Goal: Task Accomplishment & Management: Use online tool/utility

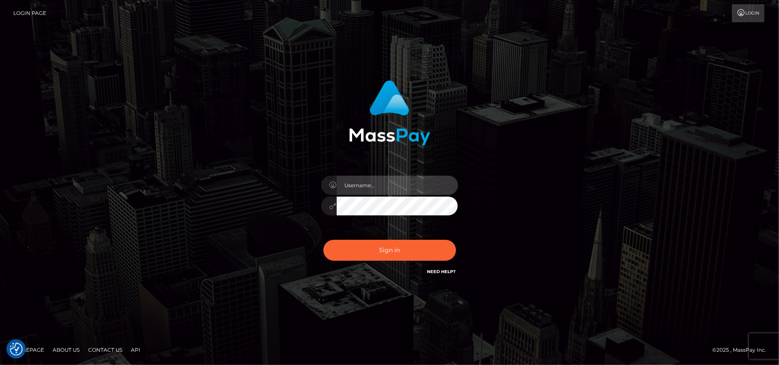
type input "[DOMAIN_NAME]"
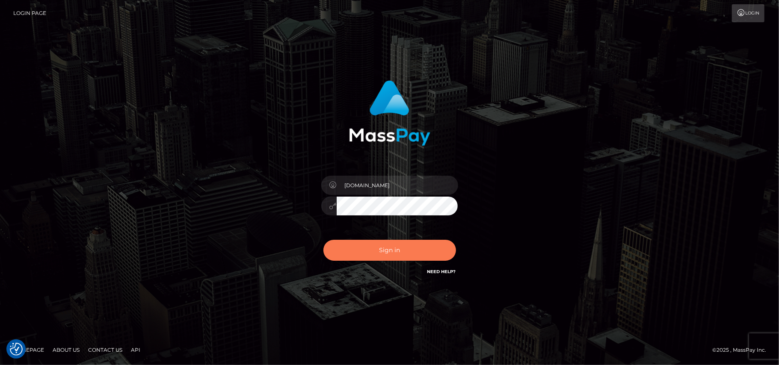
click at [369, 259] on button "Sign in" at bounding box center [389, 250] width 133 height 21
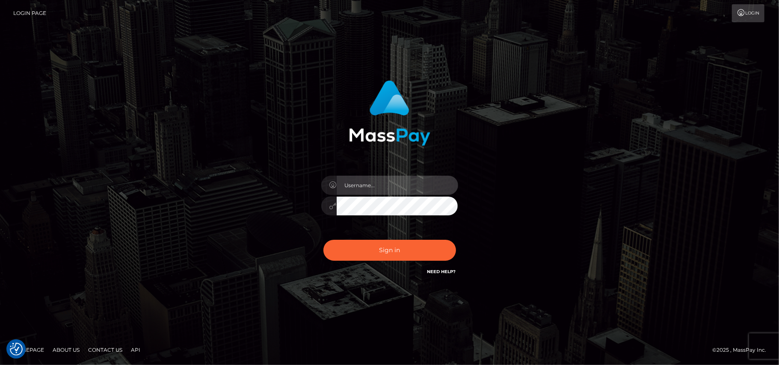
type input "Pk.es"
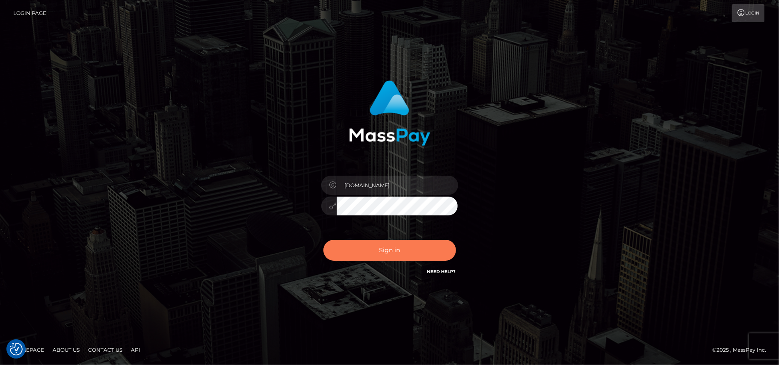
click at [387, 247] on button "Sign in" at bounding box center [389, 250] width 133 height 21
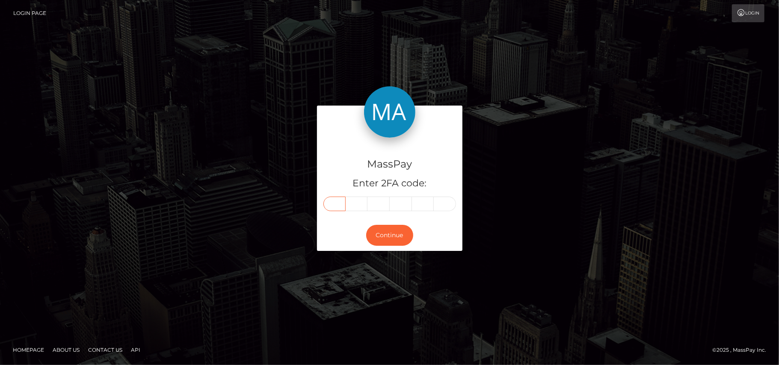
click at [336, 205] on input "text" at bounding box center [334, 204] width 22 height 15
type input "9"
type input "4"
type input "9"
type input "5"
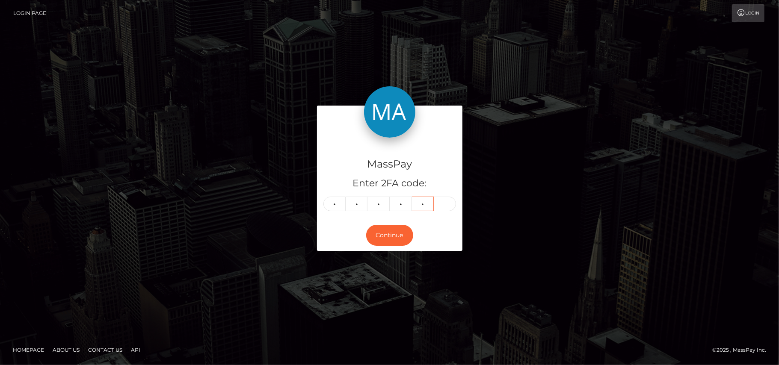
type input "3"
type input "7"
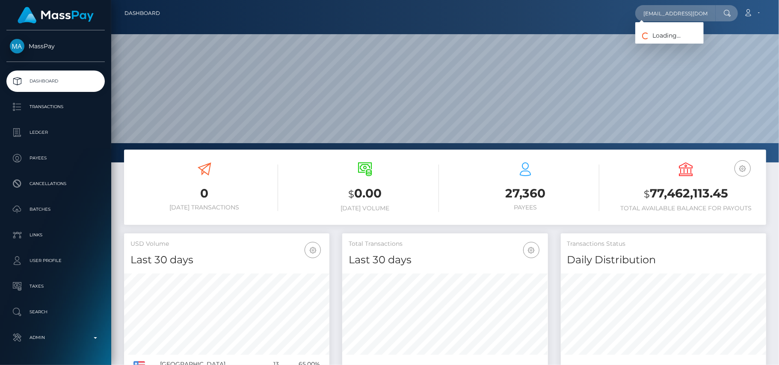
scroll to position [0, 1]
type input "boyweaves@hotmail.com"
click at [653, 41] on link "Christopher Pineau" at bounding box center [669, 44] width 68 height 16
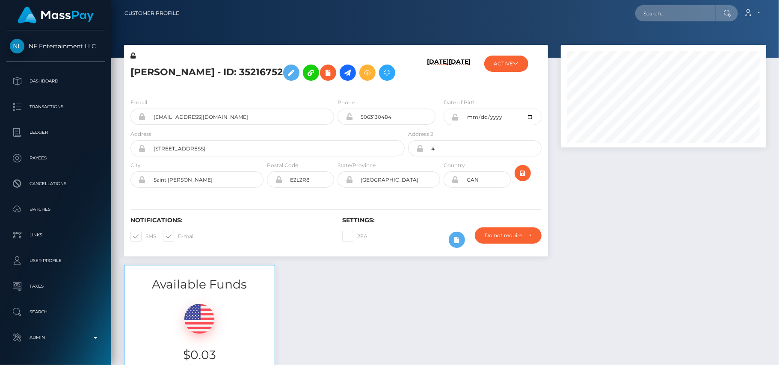
scroll to position [103, 206]
click at [661, 12] on input "text" at bounding box center [675, 13] width 80 height 16
paste input "danielelongo2002@libero.it"
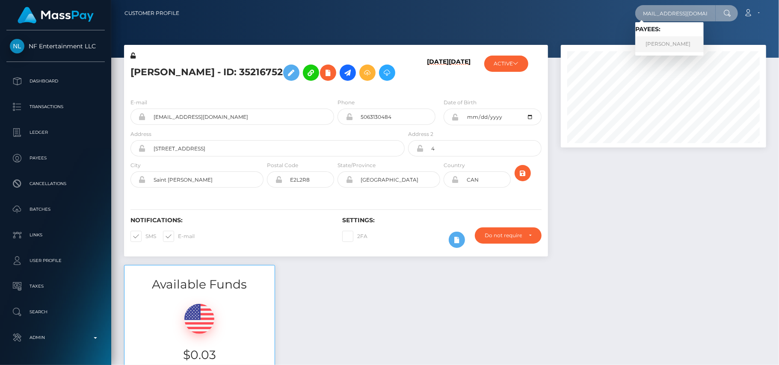
type input "danielelongo2002@libero.it"
click at [654, 42] on link "Daniele MI Longo" at bounding box center [669, 44] width 68 height 16
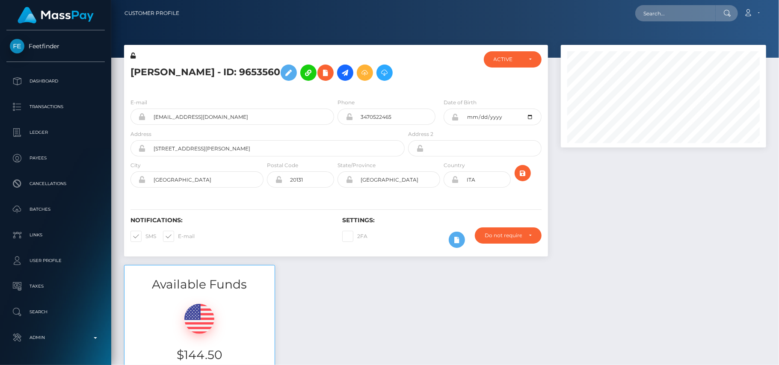
scroll to position [103, 206]
drag, startPoint x: 0, startPoint y: 0, endPoint x: 349, endPoint y: 71, distance: 356.0
click at [349, 71] on icon at bounding box center [345, 73] width 10 height 11
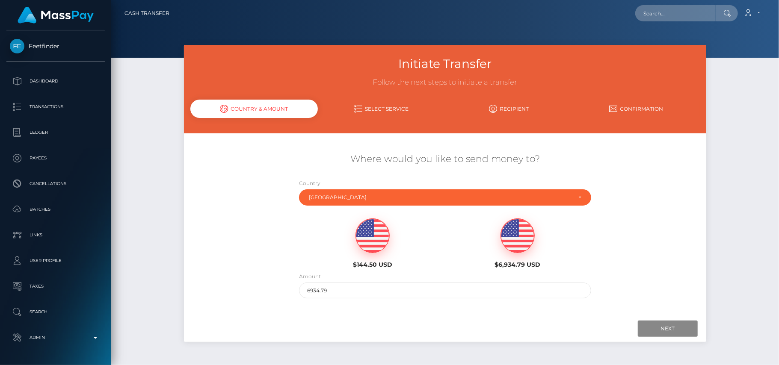
click at [374, 245] on img at bounding box center [372, 236] width 33 height 34
click at [485, 288] on input "144.5" at bounding box center [445, 291] width 292 height 16
drag, startPoint x: 319, startPoint y: 287, endPoint x: 264, endPoint y: 291, distance: 54.9
click at [264, 291] on div "Where would you like to send money to? Country Abkhazia [GEOGRAPHIC_DATA] [GEOG…" at bounding box center [445, 225] width 522 height 154
type input "50"
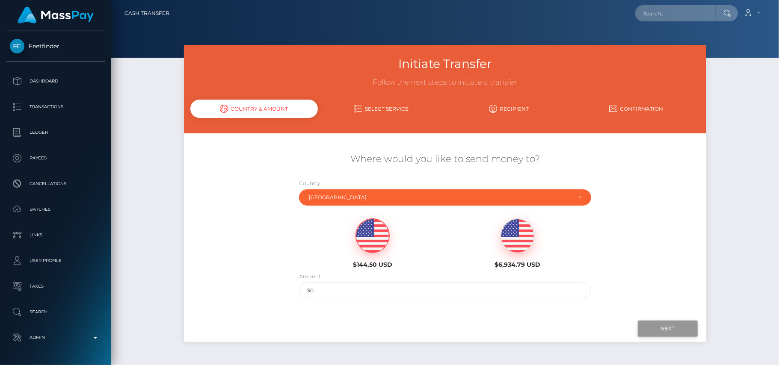
click at [659, 325] on input "Next" at bounding box center [668, 329] width 60 height 16
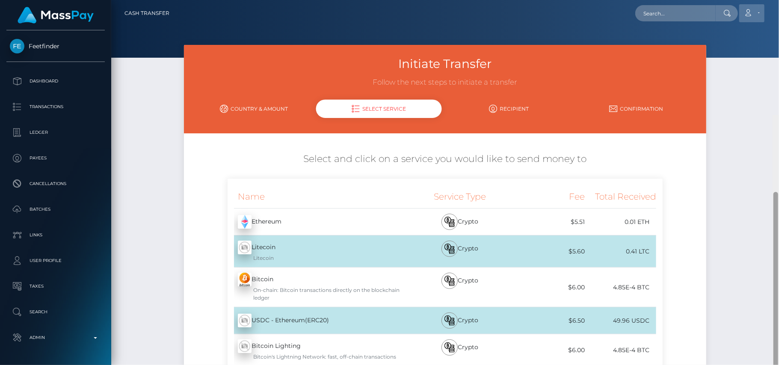
drag, startPoint x: 777, startPoint y: 103, endPoint x: 762, endPoint y: 11, distance: 93.2
click at [762, 11] on div "Cash Transfer Loading... Loading..." at bounding box center [445, 182] width 668 height 365
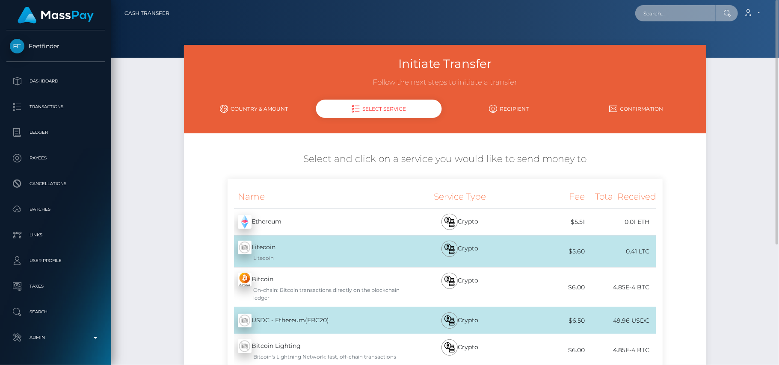
click at [697, 15] on input "text" at bounding box center [675, 13] width 80 height 16
paste input "sussanisambo@gmail.com"
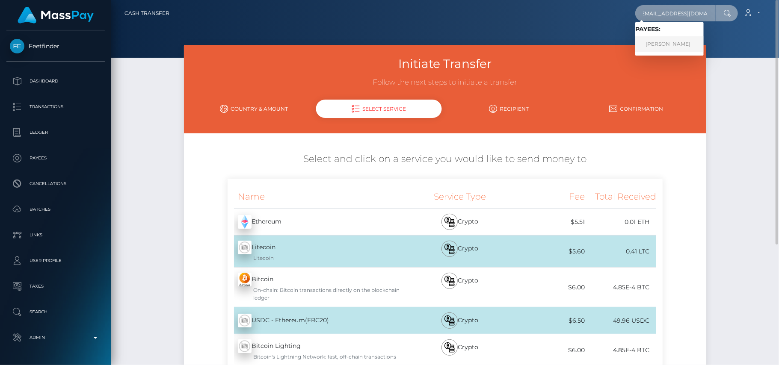
type input "sussanisambo@gmail.com"
click at [645, 43] on link "Sussan Itumeleng Sambo" at bounding box center [669, 44] width 68 height 16
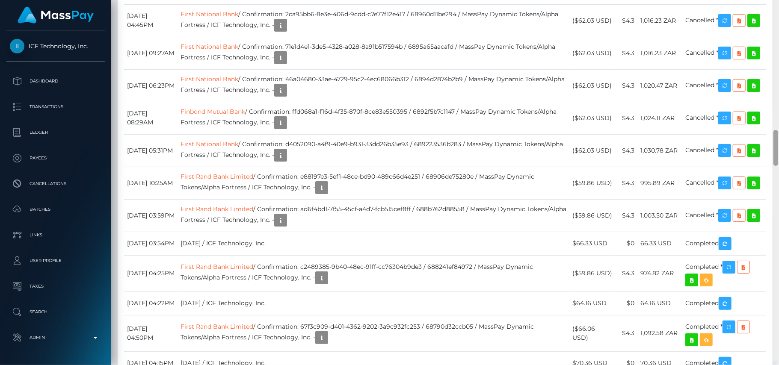
scroll to position [1382, 0]
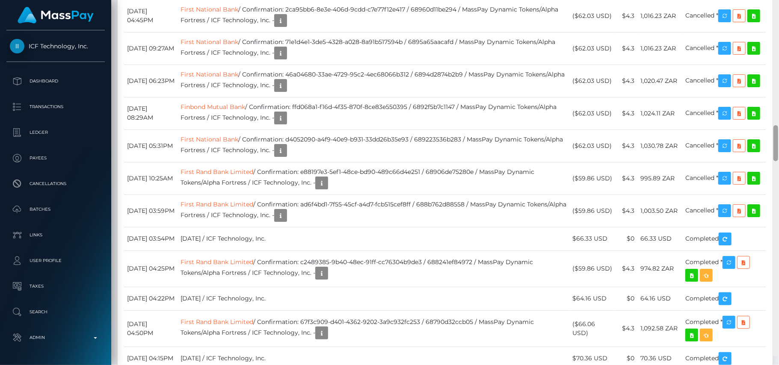
drag, startPoint x: 774, startPoint y: 31, endPoint x: 763, endPoint y: 162, distance: 131.3
click at [763, 162] on div "Customer Profile Loading... Loading..." at bounding box center [445, 182] width 668 height 365
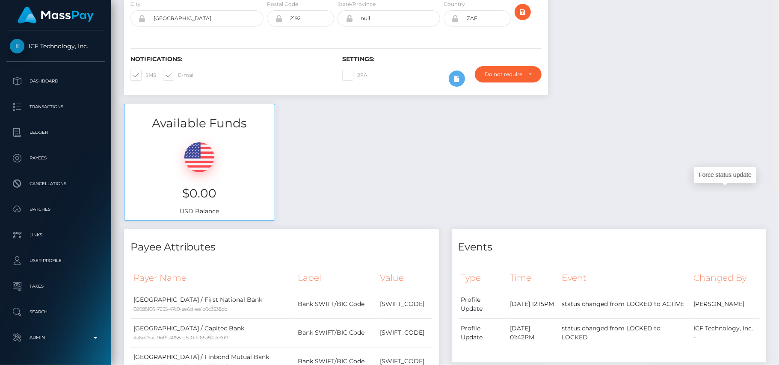
scroll to position [0, 0]
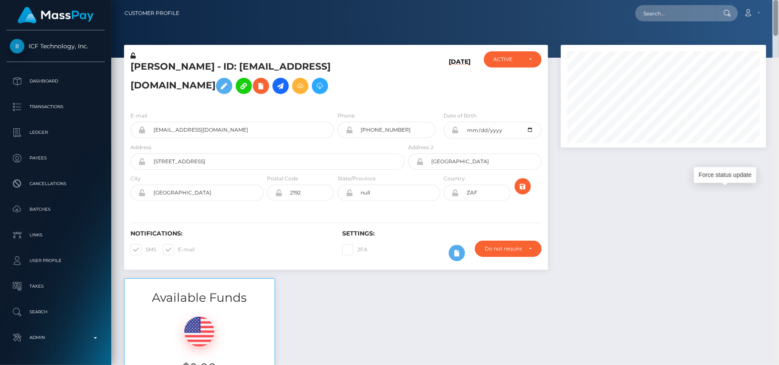
drag, startPoint x: 777, startPoint y: 154, endPoint x: 756, endPoint y: -2, distance: 157.1
click at [756, 0] on html "ICF Technology, Inc. Dashboard Transactions Ledger Payees Batches" at bounding box center [389, 182] width 779 height 365
click at [702, 11] on input "text" at bounding box center [675, 13] width 80 height 16
paste input "dsvilac@gmail.com"
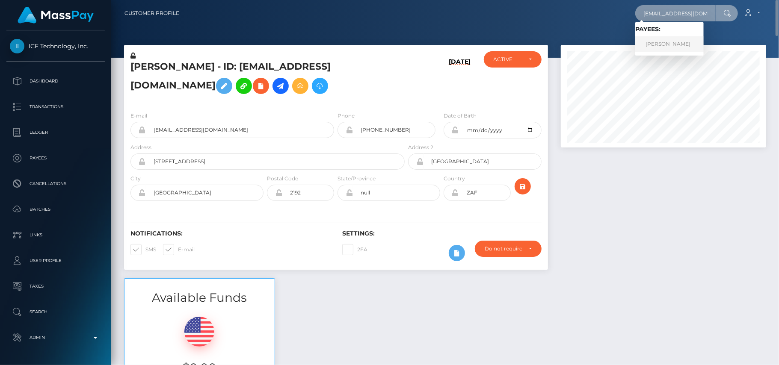
type input "dsvilac@gmail.com"
click at [668, 41] on link "Josipa Batinovic" at bounding box center [669, 44] width 68 height 16
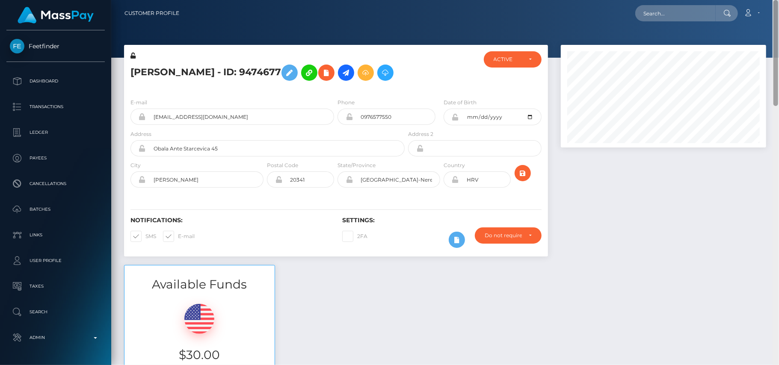
drag, startPoint x: 774, startPoint y: 110, endPoint x: 771, endPoint y: 61, distance: 49.7
click at [771, 61] on div "Customer Profile Loading... Loading..." at bounding box center [445, 182] width 668 height 365
click at [343, 76] on icon at bounding box center [346, 73] width 10 height 11
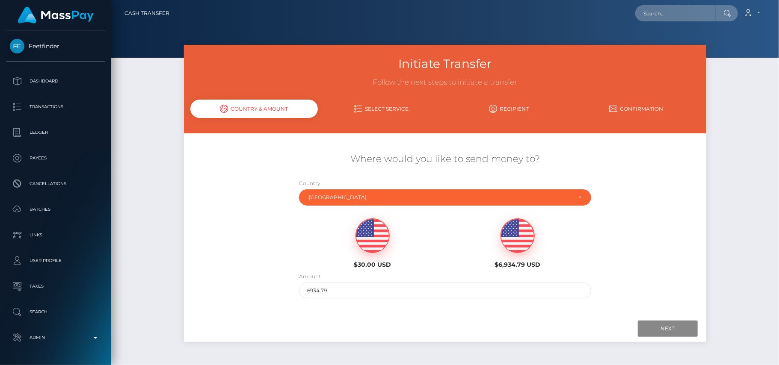
click at [372, 228] on img at bounding box center [372, 236] width 33 height 34
type input "30"
click at [651, 325] on input "Next" at bounding box center [668, 329] width 60 height 16
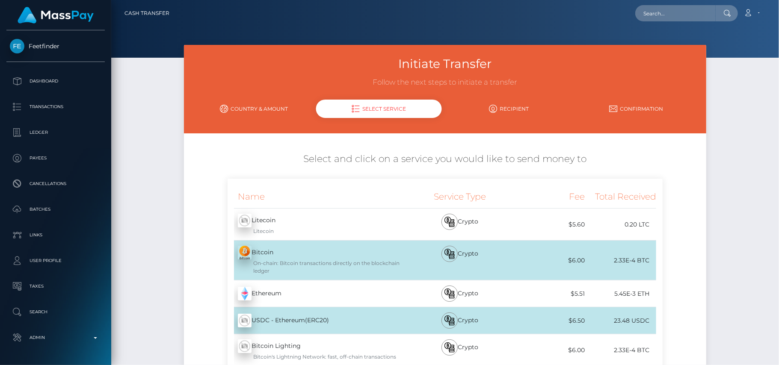
click at [738, 158] on div "Initiate Transfer Follow the next steps to initiate a transfer Country & Amount…" at bounding box center [445, 280] width 668 height 470
click at [738, 168] on div "Initiate Transfer Follow the next steps to initiate a transfer Country & Amount…" at bounding box center [445, 280] width 668 height 470
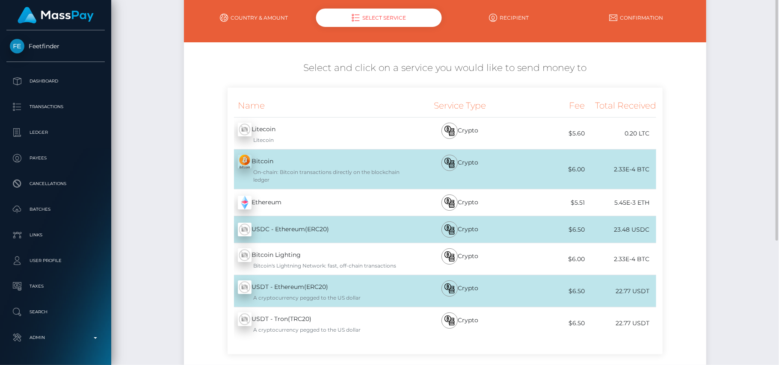
scroll to position [130, 0]
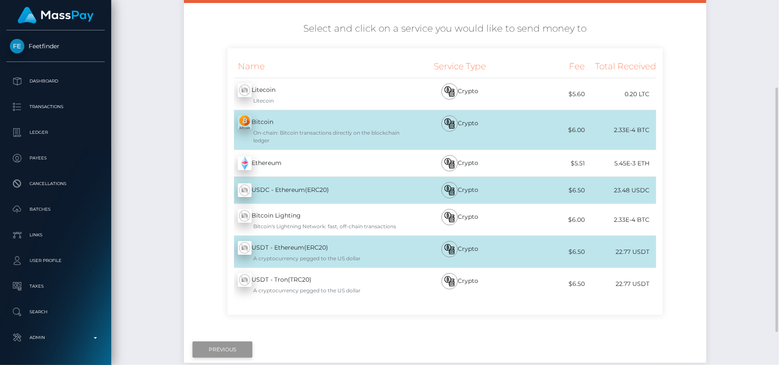
click at [221, 349] on input "Previous" at bounding box center [222, 350] width 60 height 16
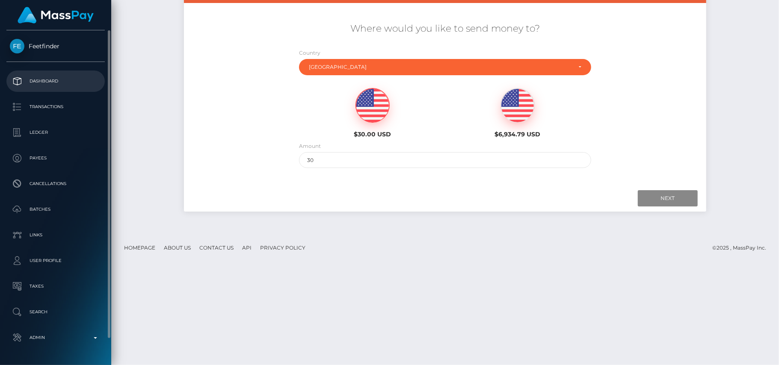
click at [57, 74] on link "Dashboard" at bounding box center [55, 81] width 98 height 21
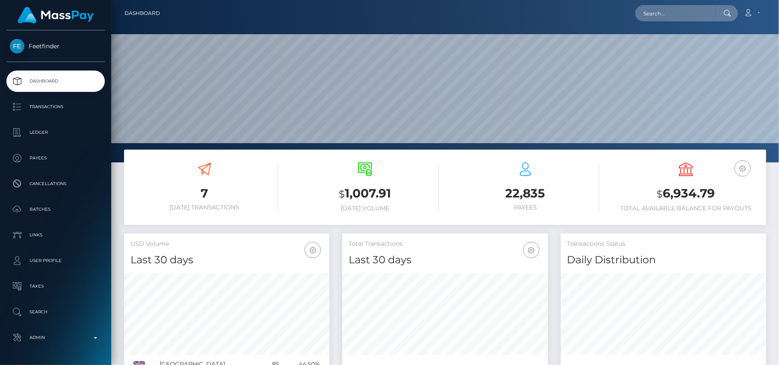
scroll to position [151, 206]
click at [659, 17] on input "text" at bounding box center [675, 13] width 80 height 16
paste input "[EMAIL_ADDRESS][DOMAIN_NAME]"
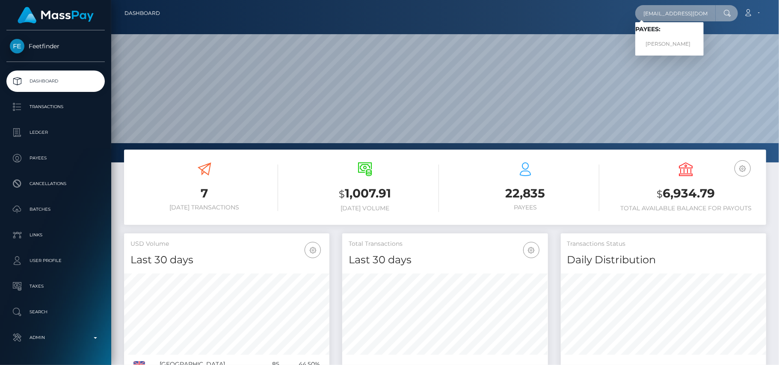
type input "[EMAIL_ADDRESS][DOMAIN_NAME]"
click at [657, 50] on link "Josipa Batinovic" at bounding box center [669, 44] width 68 height 16
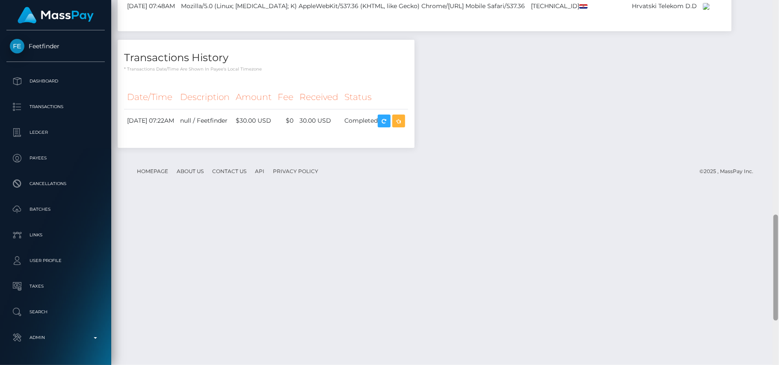
scroll to position [890, 0]
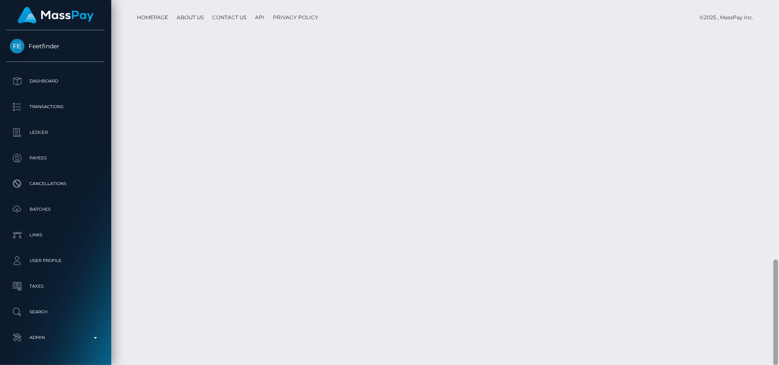
drag, startPoint x: 777, startPoint y: 92, endPoint x: 778, endPoint y: 297, distance: 205.3
click at [778, 297] on div at bounding box center [775, 183] width 6 height 366
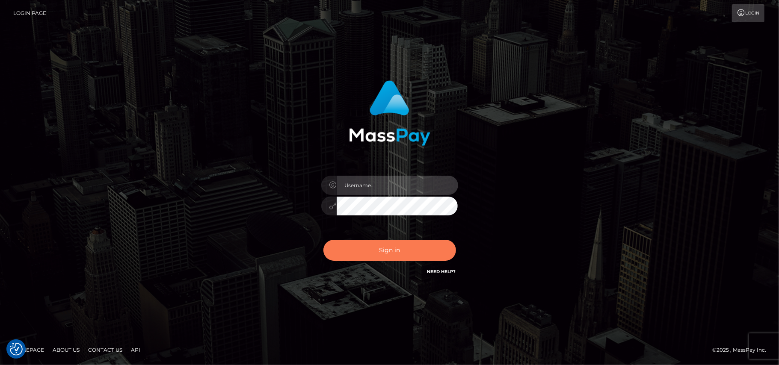
type input "[DOMAIN_NAME]"
click at [390, 253] on button "Sign in" at bounding box center [389, 250] width 133 height 21
type input "[DOMAIN_NAME]"
click at [404, 255] on button "Sign in" at bounding box center [389, 250] width 133 height 21
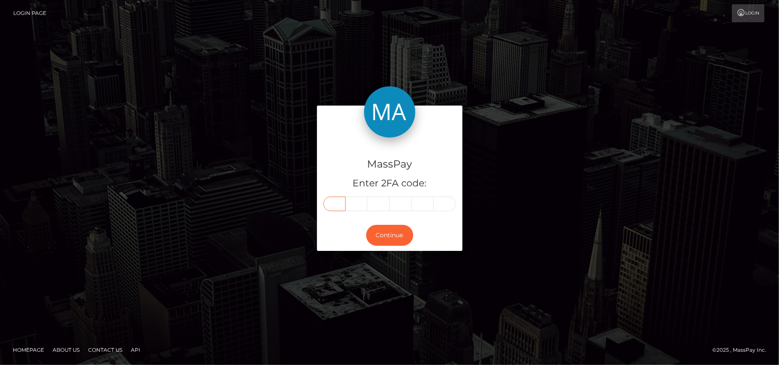
click at [334, 204] on input "text" at bounding box center [334, 204] width 22 height 15
type input "9"
type input "2"
type input "1"
type input "9"
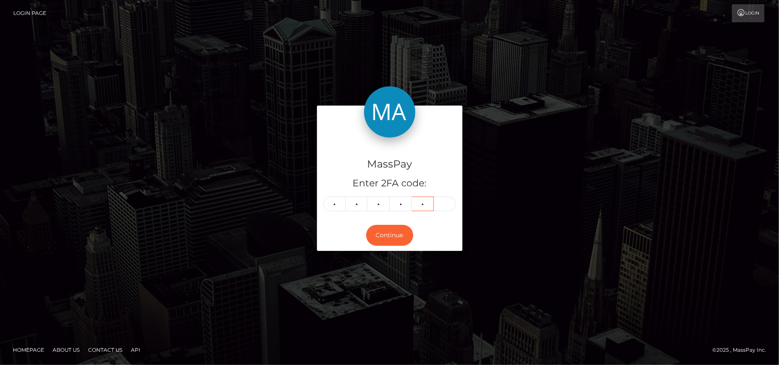
type input "9"
type input "1"
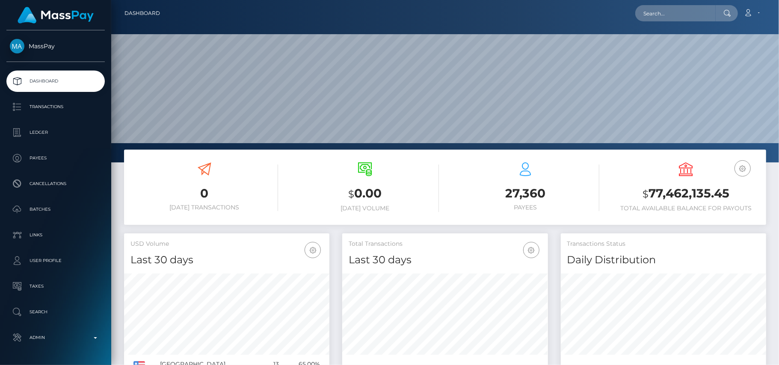
scroll to position [151, 206]
click at [660, 12] on input "text" at bounding box center [675, 13] width 80 height 16
paste input "bmslut4cin@gmail.com"
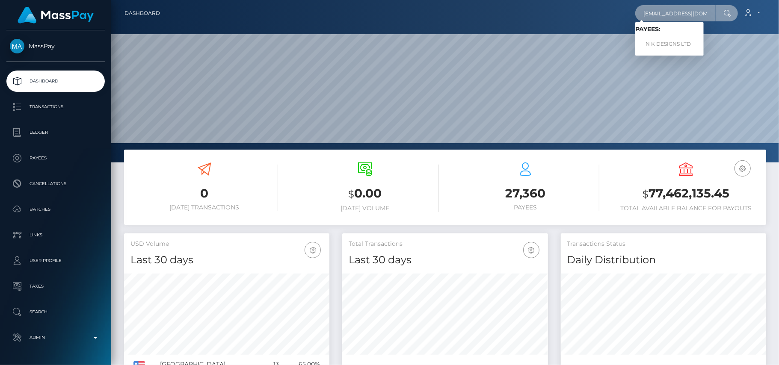
type input "bmslut4cin@gmail.com"
click at [650, 41] on link "N K DESIGNS LTD" at bounding box center [669, 44] width 68 height 16
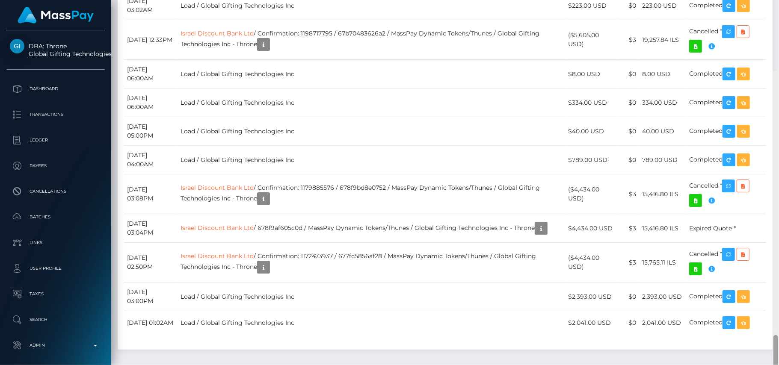
scroll to position [2878, 0]
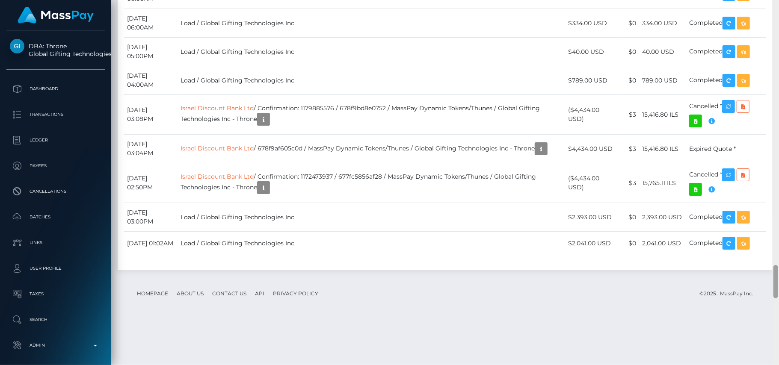
click at [778, 289] on div at bounding box center [775, 183] width 6 height 366
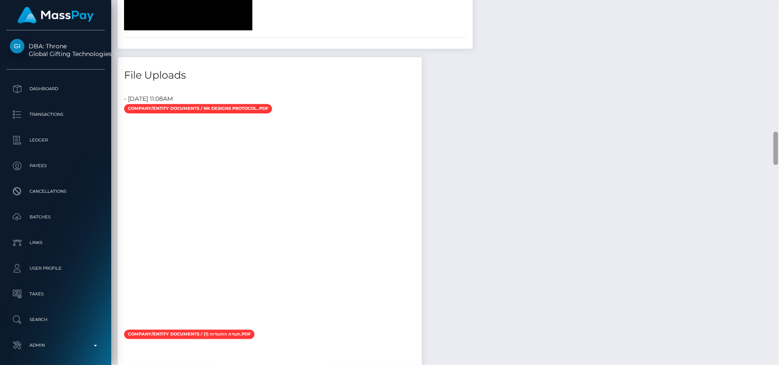
scroll to position [1310, 0]
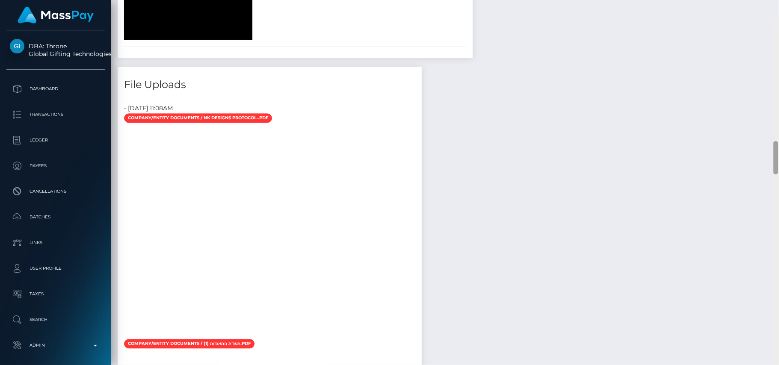
drag, startPoint x: 777, startPoint y: 273, endPoint x: 735, endPoint y: 128, distance: 150.7
click at [735, 128] on div "Customer Profile Loading... Loading..." at bounding box center [445, 182] width 668 height 365
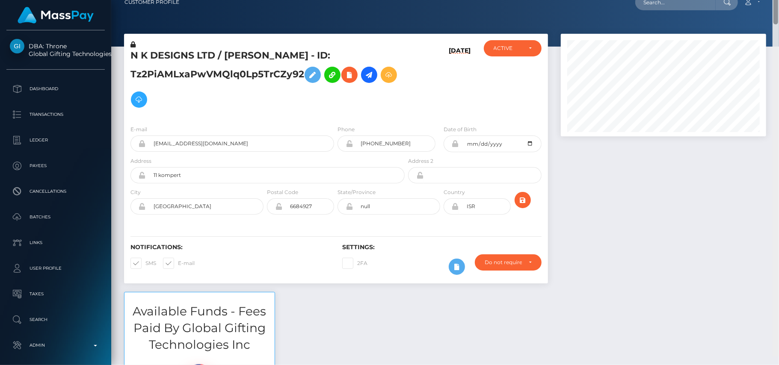
scroll to position [0, 0]
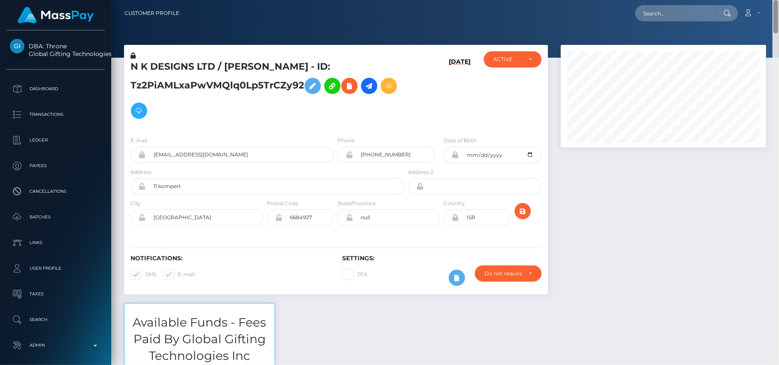
drag, startPoint x: 777, startPoint y: 142, endPoint x: 759, endPoint y: -10, distance: 152.9
click at [759, 0] on html "DBA: Throne Global Gifting Technologies Inc Dashboard Transactions Ledger Payee…" at bounding box center [389, 182] width 779 height 365
